Goal: Information Seeking & Learning: Find contact information

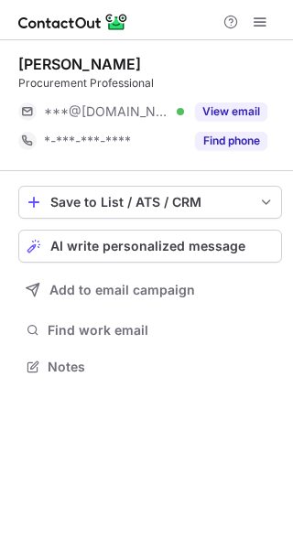
scroll to position [354, 293]
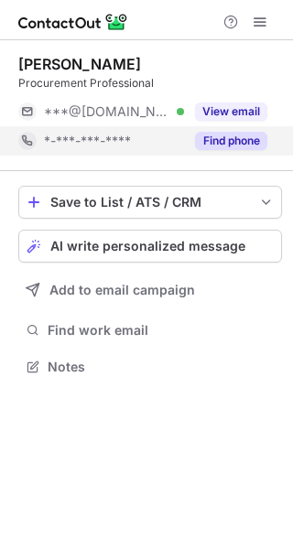
click at [243, 143] on button "Find phone" at bounding box center [231, 141] width 72 height 18
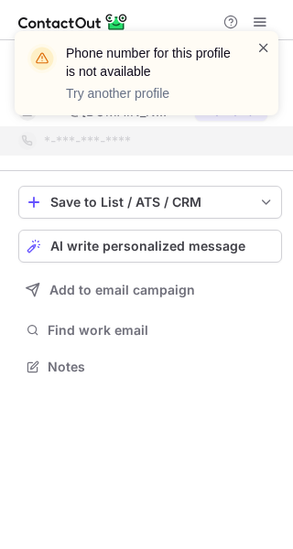
click at [270, 46] on span at bounding box center [263, 47] width 15 height 18
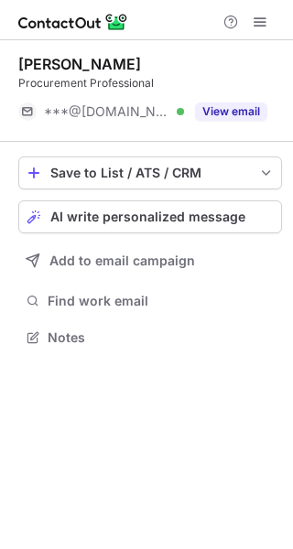
scroll to position [325, 293]
click at [243, 108] on div "Phone number for this profile is not available Try another profile" at bounding box center [146, 81] width 293 height 136
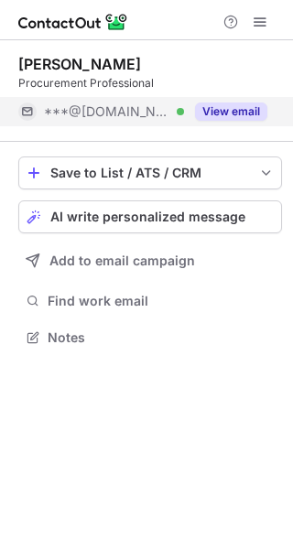
click at [243, 108] on button "View email" at bounding box center [231, 112] width 72 height 18
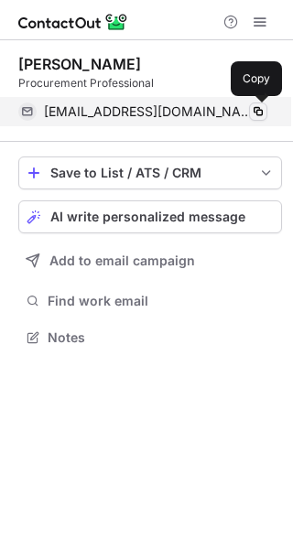
click at [262, 114] on span at bounding box center [258, 111] width 15 height 15
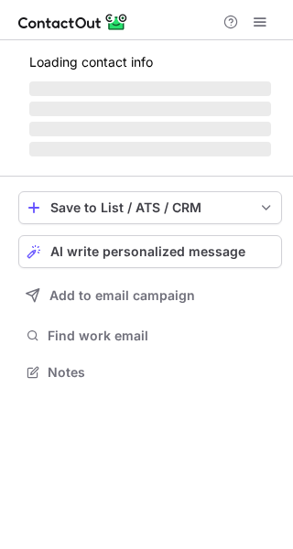
scroll to position [354, 293]
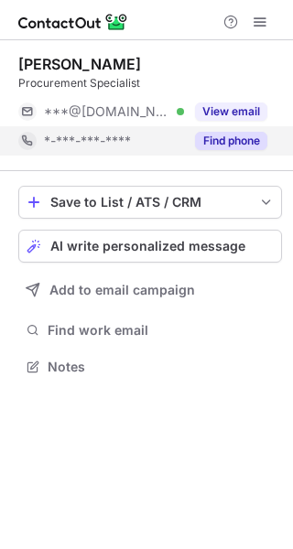
click at [249, 141] on button "Find phone" at bounding box center [231, 141] width 72 height 18
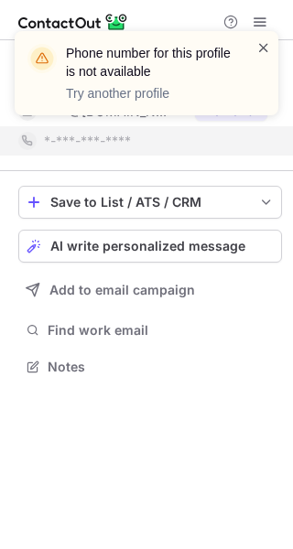
click at [262, 44] on span at bounding box center [263, 47] width 15 height 18
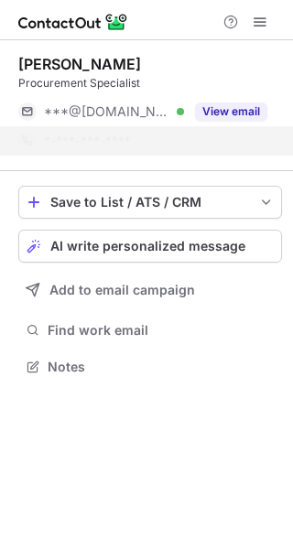
click at [237, 110] on div "Phone number for this profile is not available Try another profile" at bounding box center [147, 73] width 264 height 84
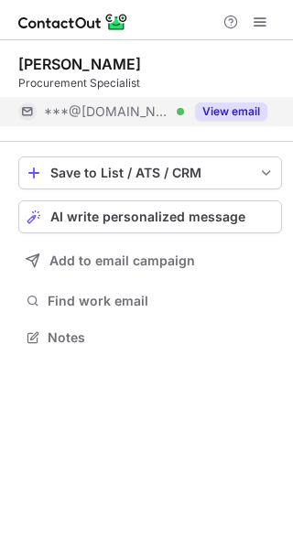
click at [239, 109] on button "View email" at bounding box center [231, 112] width 72 height 18
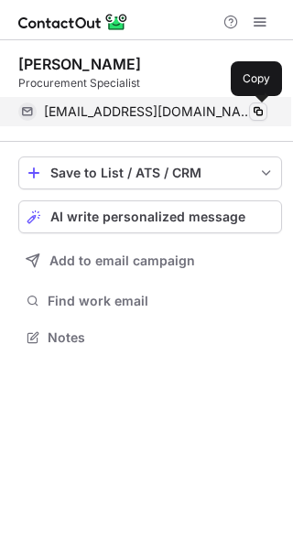
click at [259, 111] on span at bounding box center [258, 111] width 15 height 15
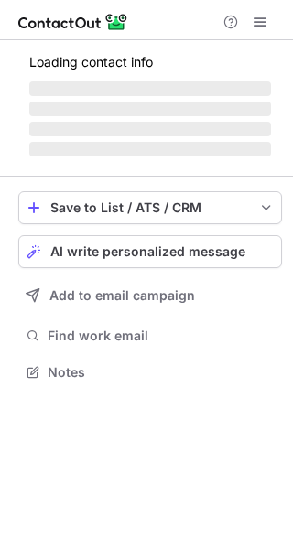
scroll to position [354, 293]
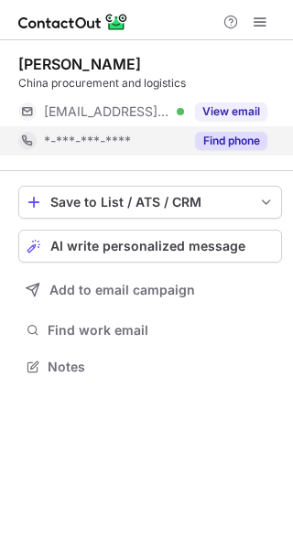
click at [238, 139] on button "Find phone" at bounding box center [231, 141] width 72 height 18
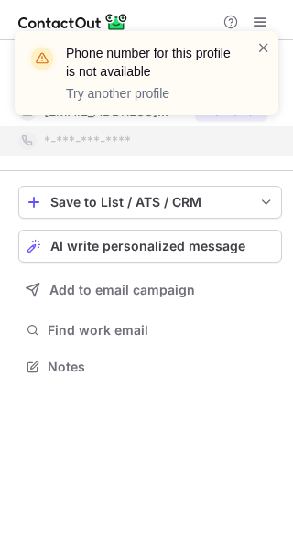
click at [255, 50] on div "Phone number for this profile is not available Try another profile" at bounding box center [139, 73] width 234 height 70
click at [259, 48] on span at bounding box center [263, 47] width 15 height 18
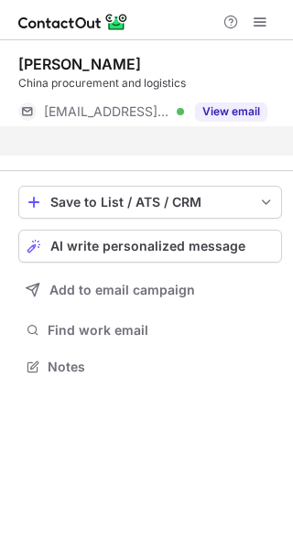
scroll to position [325, 293]
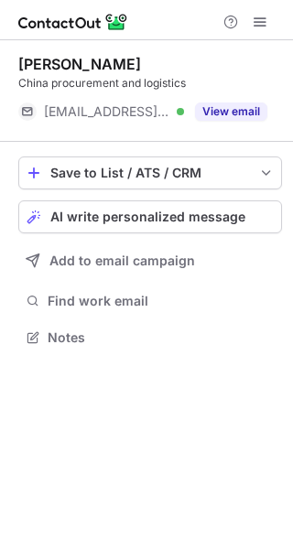
click at [250, 109] on div "Phone number for this profile is not available Try another profile" at bounding box center [147, 73] width 264 height 84
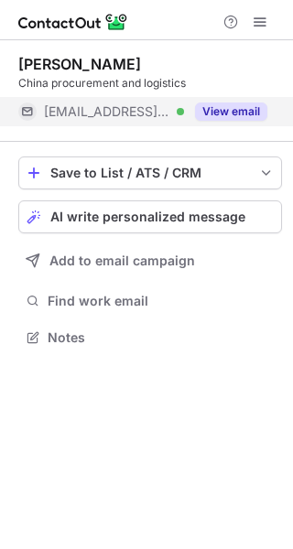
click at [250, 109] on button "View email" at bounding box center [231, 112] width 72 height 18
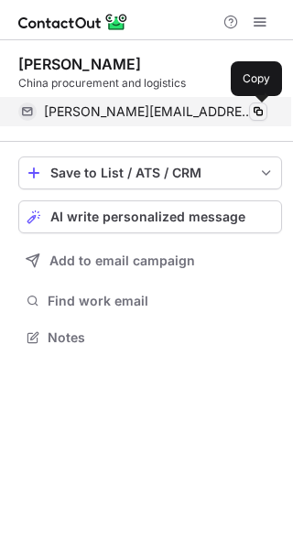
click at [258, 111] on span at bounding box center [258, 111] width 15 height 15
